Goal: Navigation & Orientation: Find specific page/section

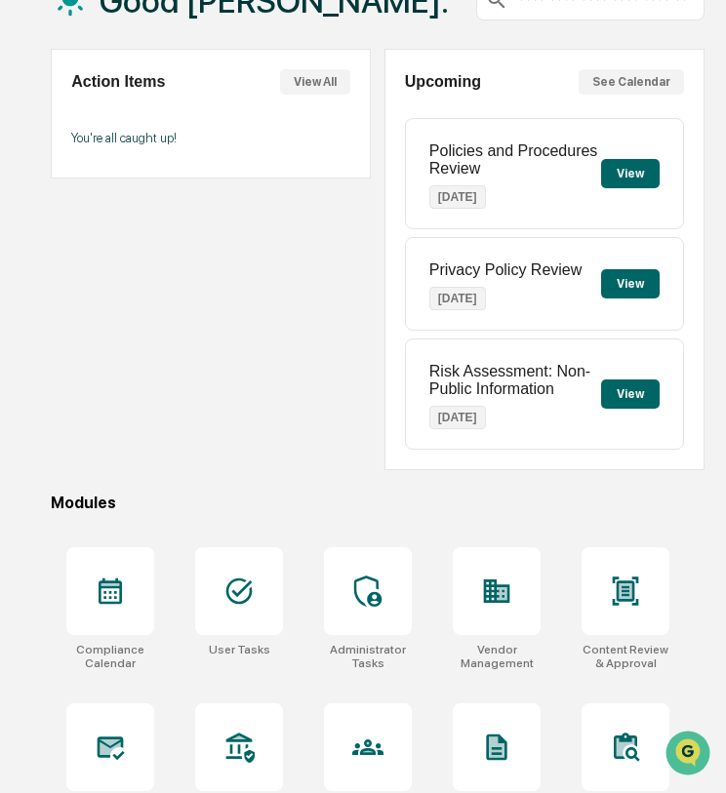
scroll to position [178, 0]
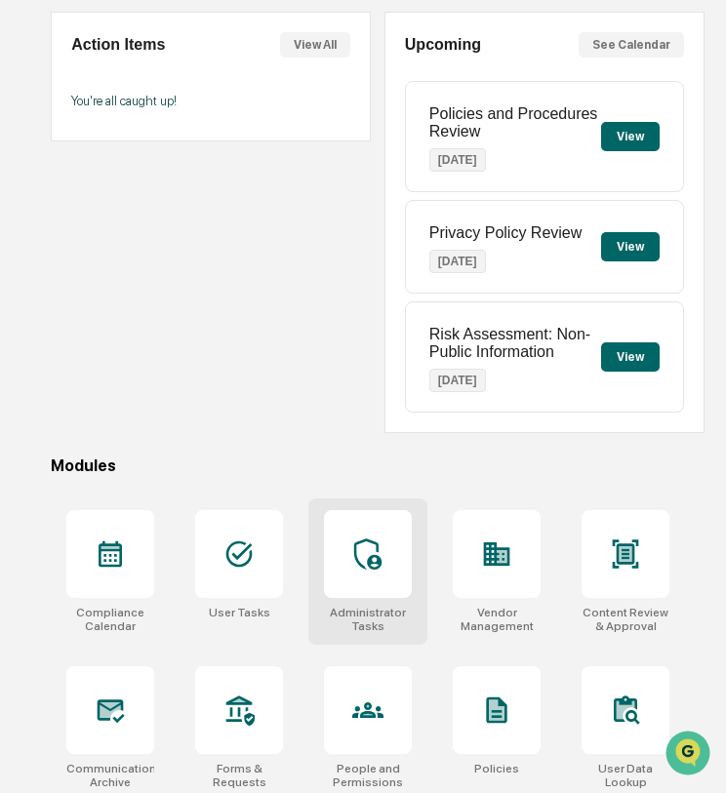
click at [377, 554] on icon at bounding box center [367, 553] width 31 height 31
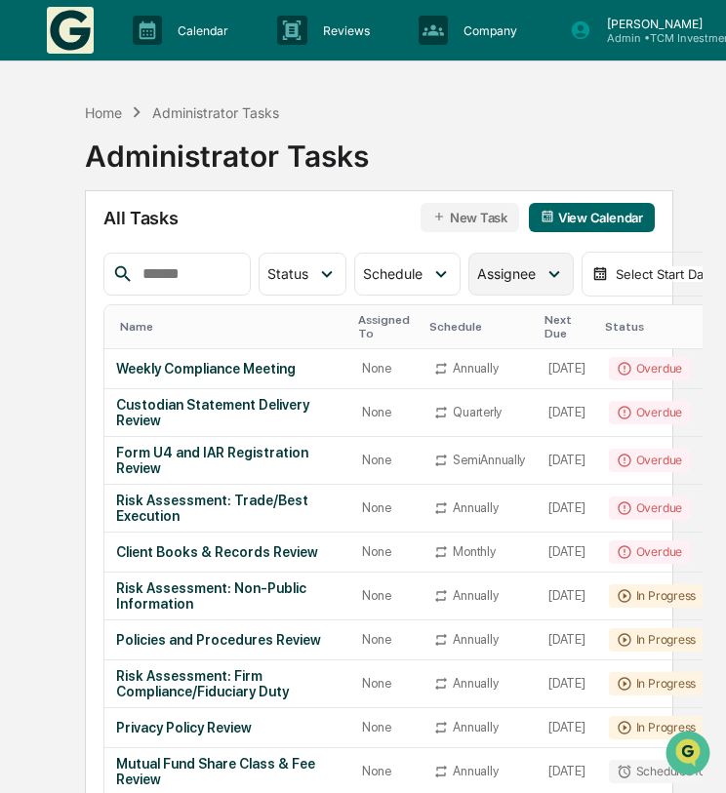
click at [540, 276] on div "Assignee" at bounding box center [520, 274] width 105 height 43
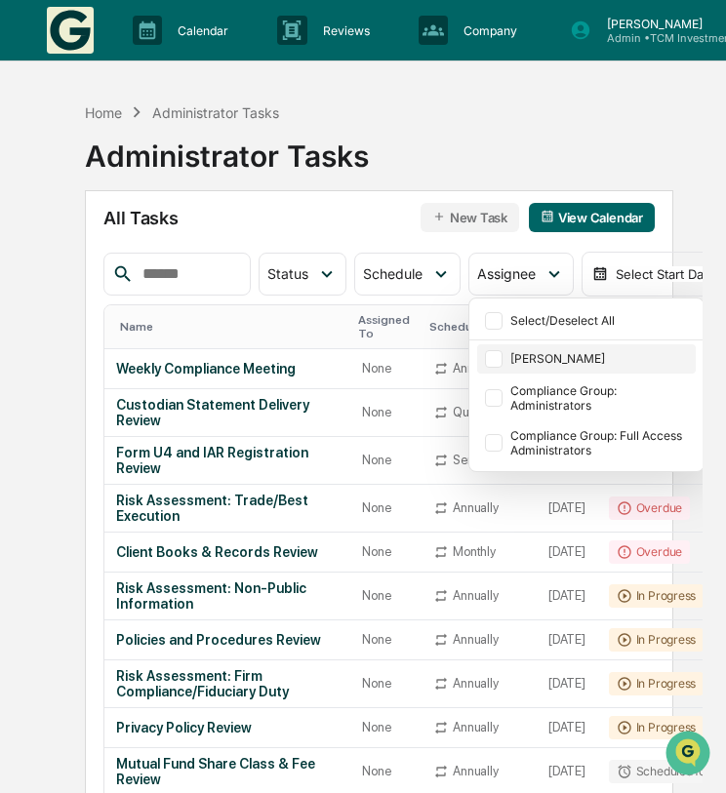
click at [500, 354] on div at bounding box center [494, 359] width 18 height 18
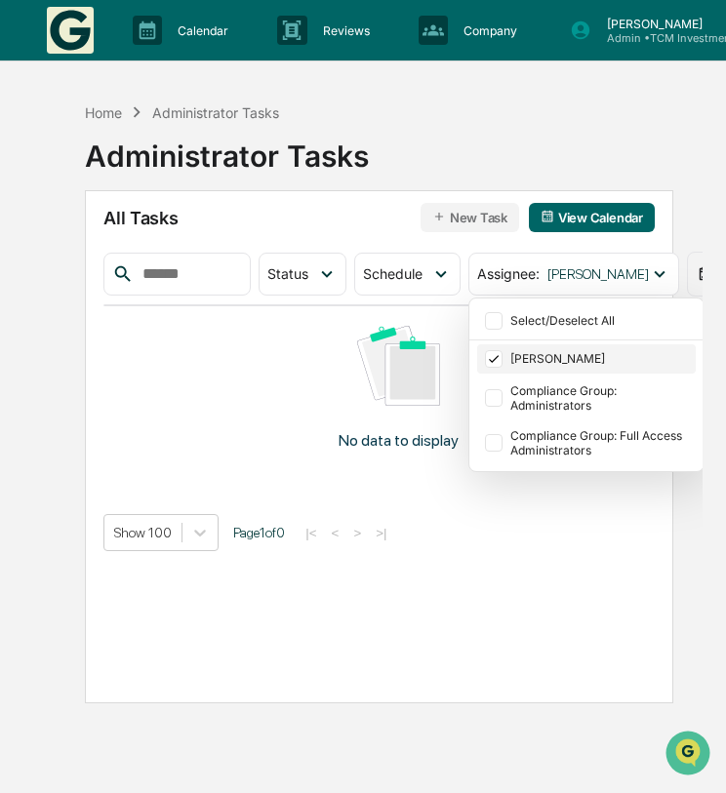
click at [497, 358] on icon at bounding box center [493, 359] width 21 height 14
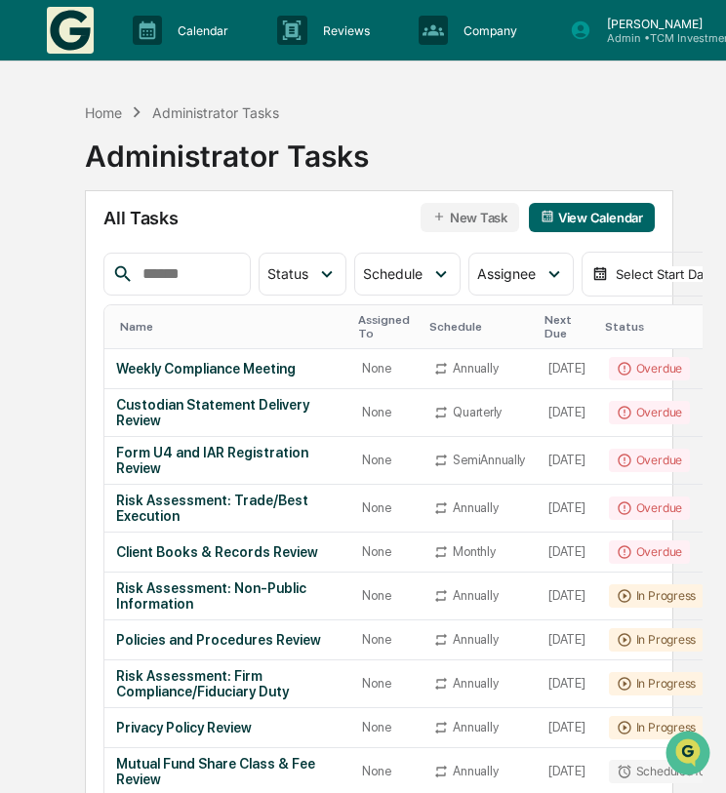
click at [356, 207] on div "All Tasks New Task View Calendar" at bounding box center [378, 217] width 550 height 29
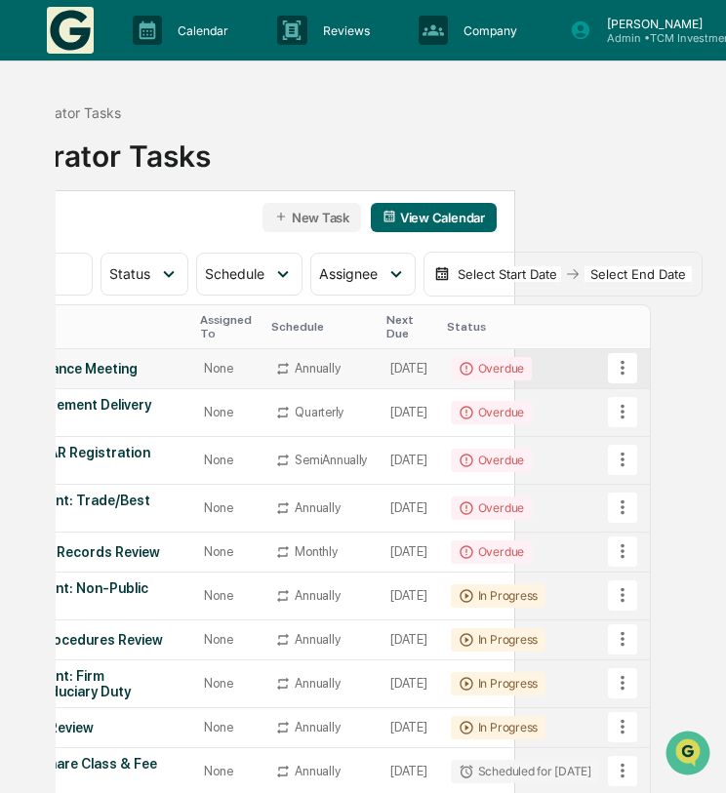
scroll to position [0, 159]
click at [633, 373] on icon at bounding box center [621, 367] width 21 height 21
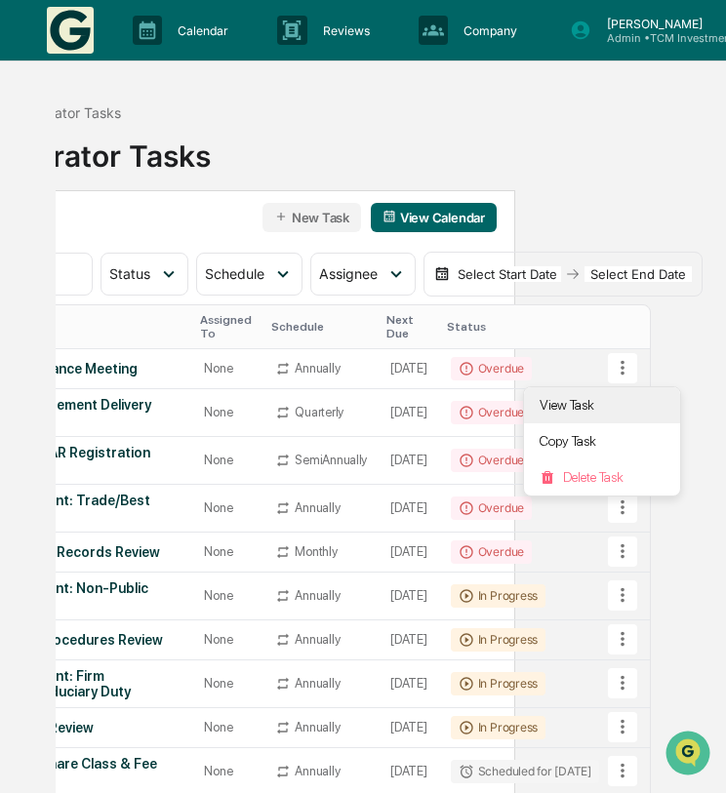
click at [616, 396] on li "View Task" at bounding box center [602, 405] width 156 height 36
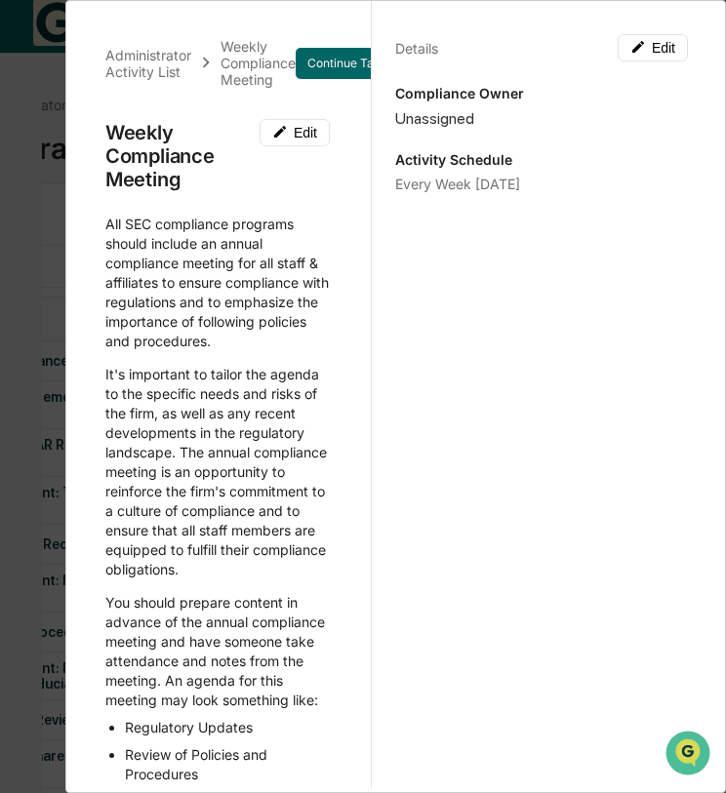
scroll to position [10, 0]
click at [60, 191] on div "Administrator Activity List Weekly Compliance Meeting Continue Task Weekly Comp…" at bounding box center [363, 396] width 726 height 793
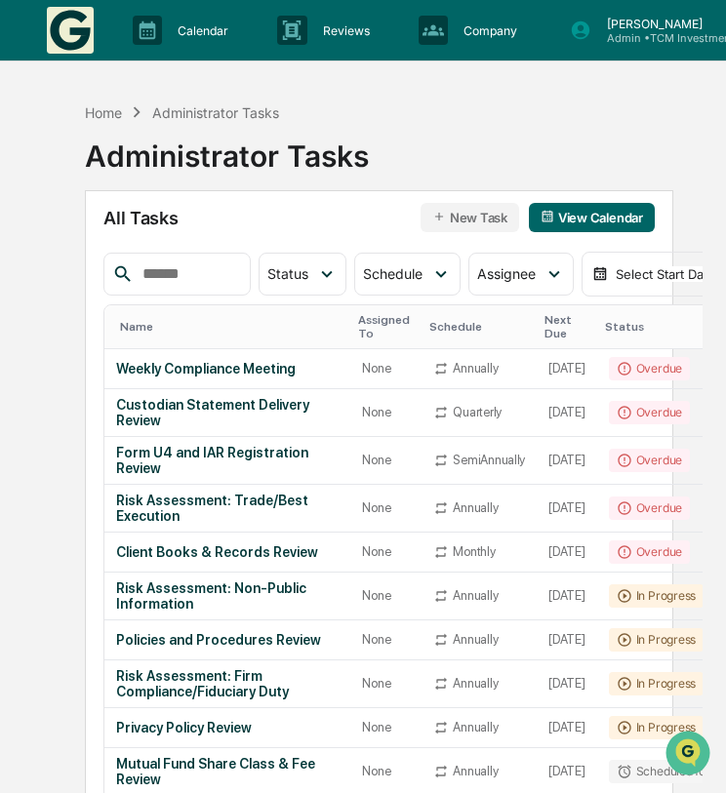
scroll to position [0, 0]
click at [118, 114] on div "Home" at bounding box center [103, 112] width 37 height 17
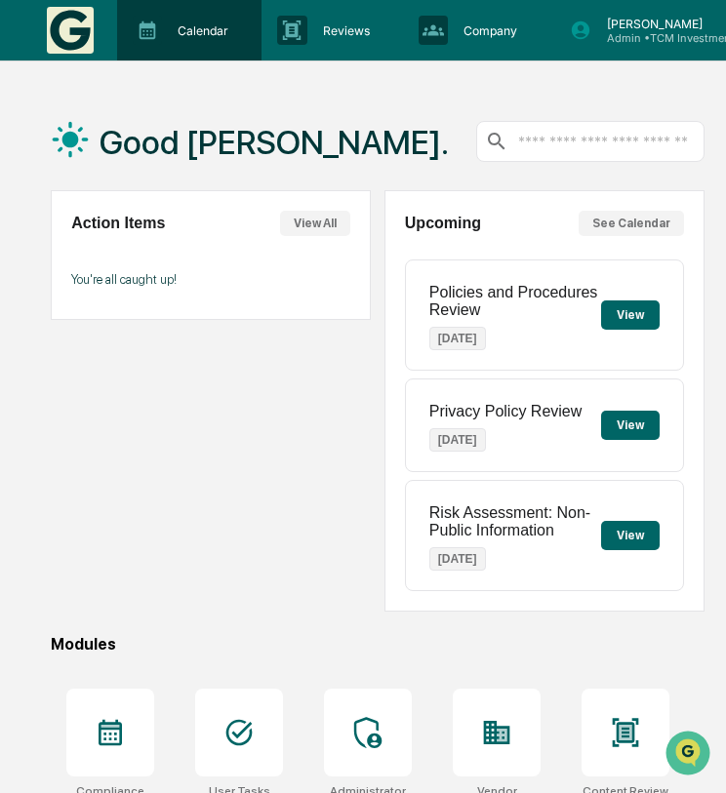
click at [189, 48] on div "Calendar Manage Tasks" at bounding box center [189, 30] width 144 height 60
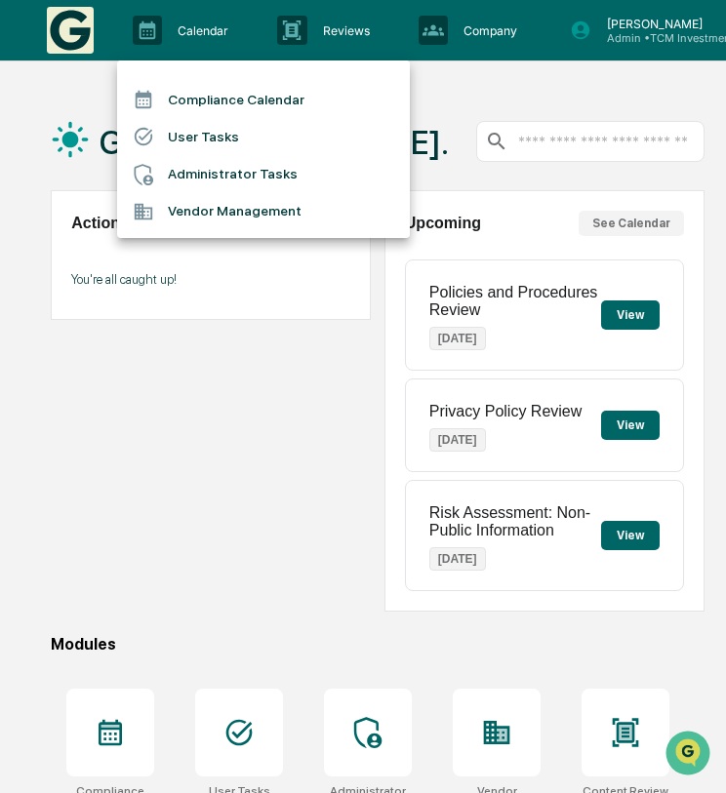
click at [205, 105] on li "Compliance Calendar" at bounding box center [263, 99] width 293 height 37
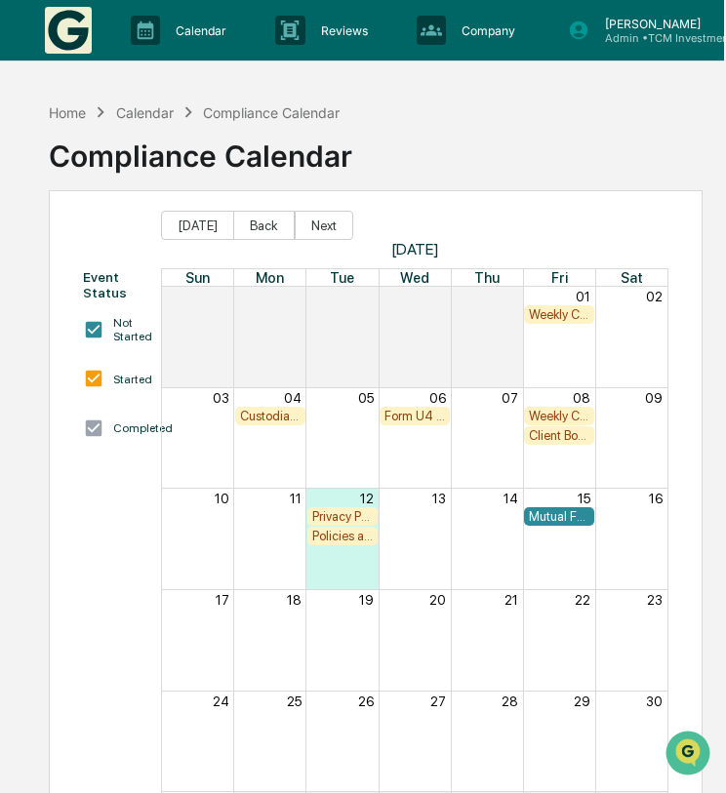
scroll to position [0, 2]
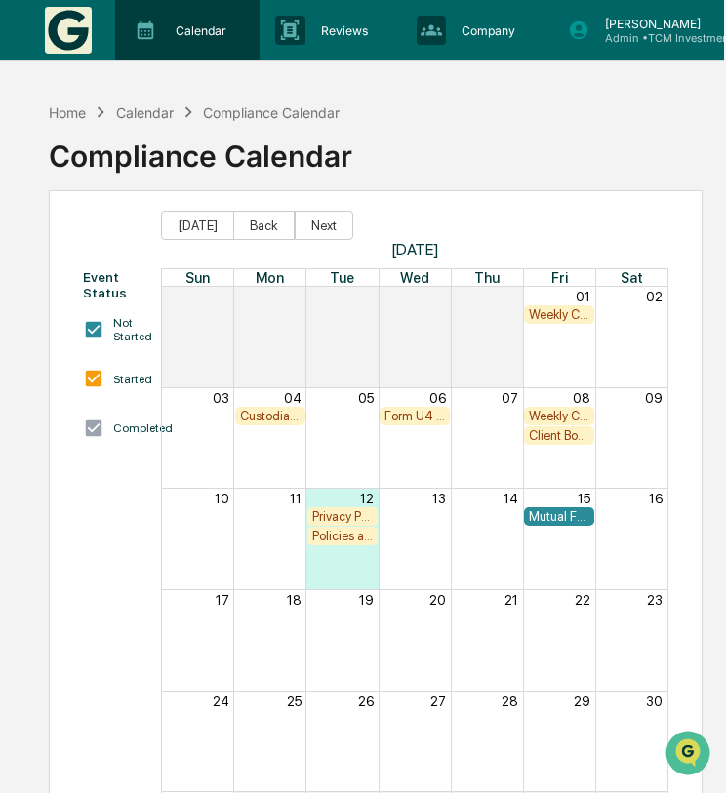
click at [213, 45] on div "Calendar Manage Tasks" at bounding box center [185, 30] width 125 height 29
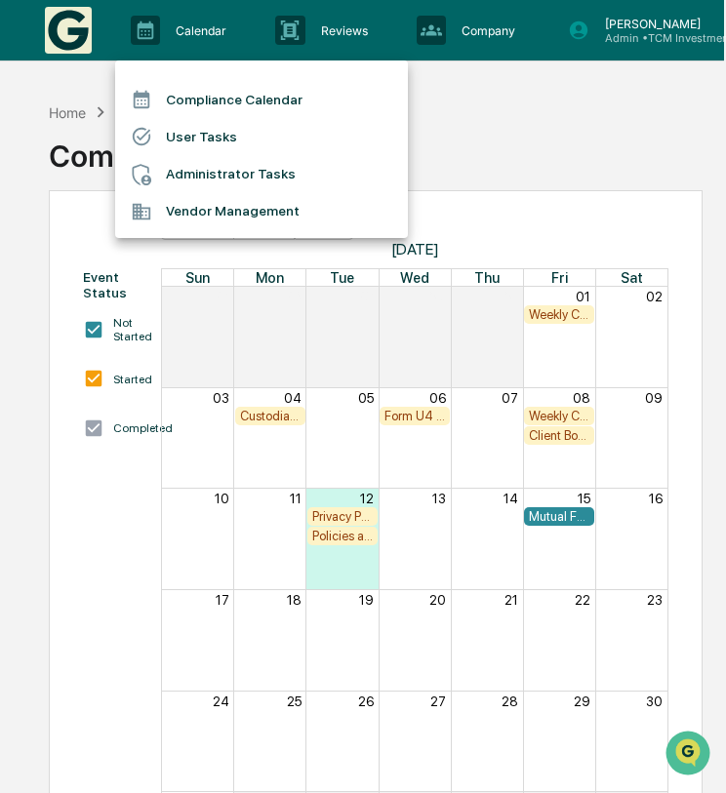
click at [202, 107] on li "Compliance Calendar" at bounding box center [261, 99] width 293 height 37
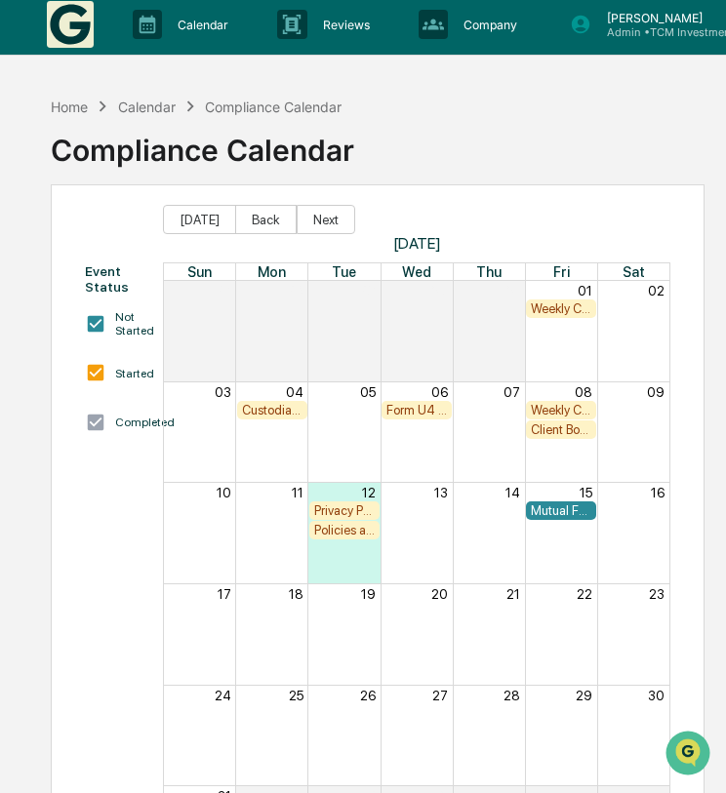
scroll to position [6, 0]
click at [82, 21] on img at bounding box center [70, 24] width 47 height 47
